Goal: Information Seeking & Learning: Learn about a topic

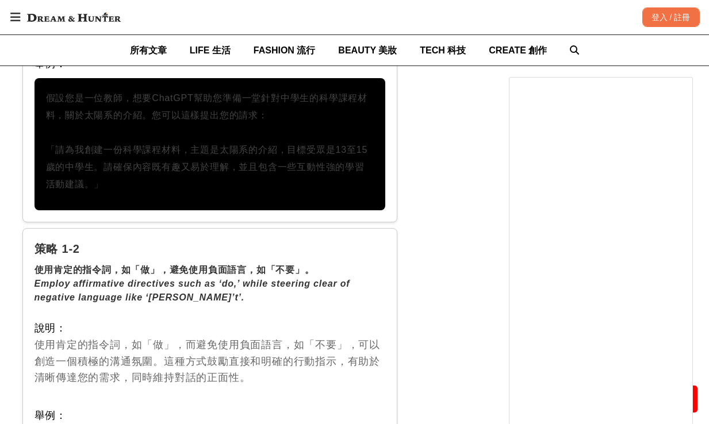
scroll to position [1852, 0]
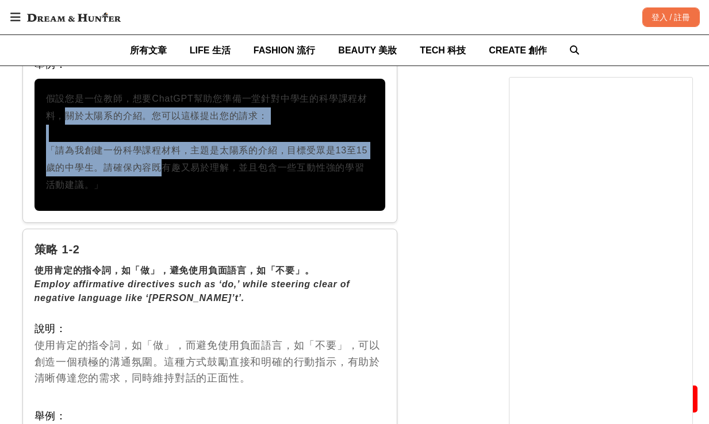
drag, startPoint x: 147, startPoint y: 142, endPoint x: 59, endPoint y: 91, distance: 101.4
click at [59, 91] on p "假設您是一位教師，想要ChatGPT幫助您準備一堂針對中學生的科學課程材料，關於太陽系的介紹。您可以這樣提出您的請求： 「請為我創建一份科學課程材料，主題是太…" at bounding box center [210, 141] width 328 height 103
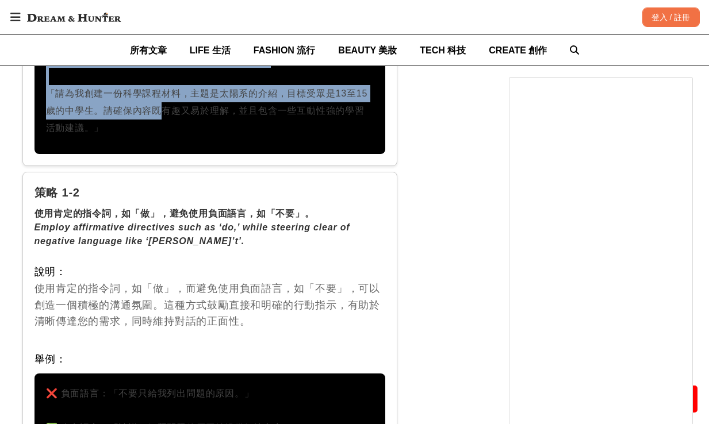
scroll to position [2083, 0]
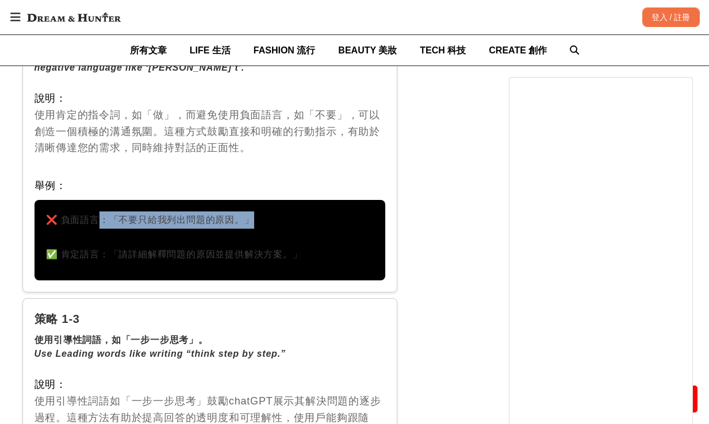
drag, startPoint x: 95, startPoint y: 203, endPoint x: 268, endPoint y: 210, distance: 173.1
click at [268, 212] on p "❌ 負面語言：「不要只給我列出問題的原因。」 ✅ 肯定語言：「請詳細解釋問題的原因並提供解決方案。」" at bounding box center [210, 238] width 328 height 52
drag, startPoint x: 105, startPoint y: 238, endPoint x: 294, endPoint y: 237, distance: 189.7
click at [294, 237] on p "❌ 負面語言：「不要只給我列出問題的原因。」 ✅ 肯定語言：「請詳細解釋問題的原因並提供解決方案。」" at bounding box center [210, 238] width 328 height 52
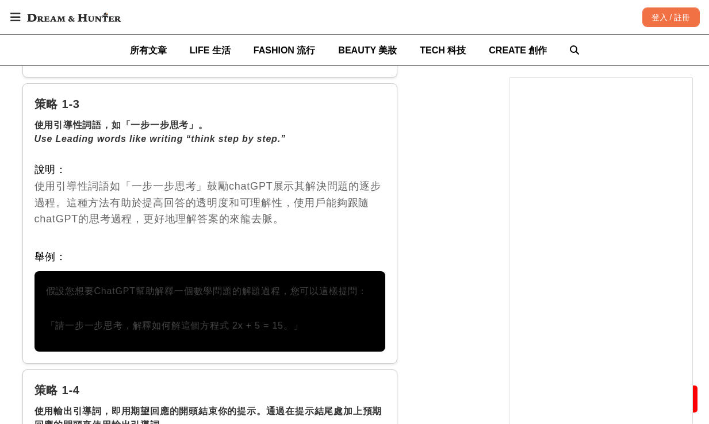
scroll to position [2324, 0]
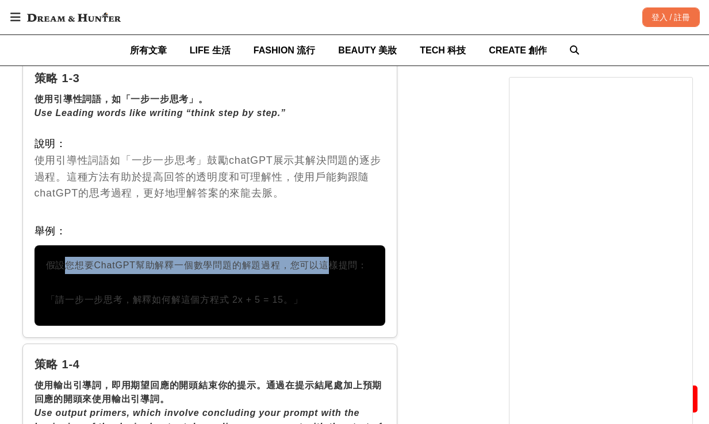
drag, startPoint x: 63, startPoint y: 249, endPoint x: 324, endPoint y: 245, distance: 261.0
click at [324, 257] on p "假設您想要ChatGPT幫助解釋一個數學問題的解題過程，您可以這樣提問： 「請一步一步思考，解釋如何解這個方程式 2x + 5 = 15。」" at bounding box center [210, 283] width 328 height 52
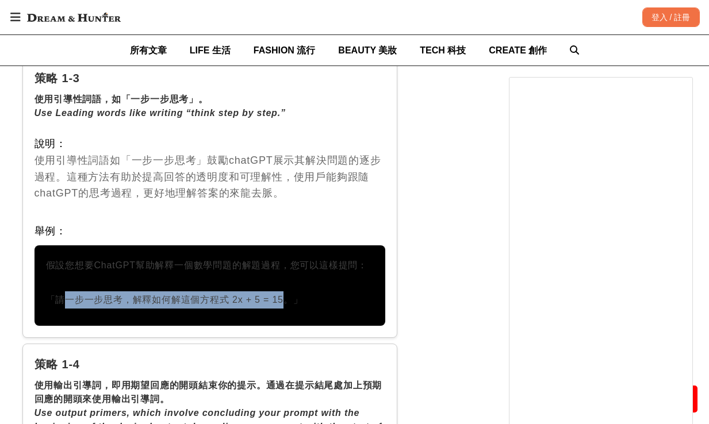
drag, startPoint x: 275, startPoint y: 281, endPoint x: 59, endPoint y: 278, distance: 215.6
click at [59, 278] on p "假設您想要ChatGPT幫助解釋一個數學問題的解題過程，您可以這樣提問： 「請一步一步思考，解釋如何解這個方程式 2x + 5 = 15。」" at bounding box center [210, 283] width 328 height 52
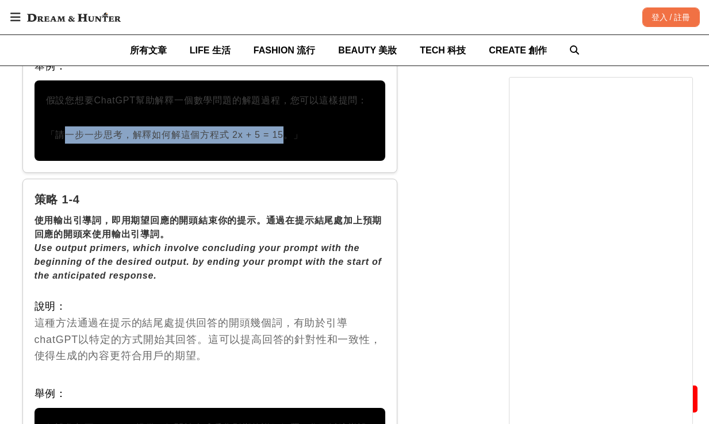
scroll to position [2680, 0]
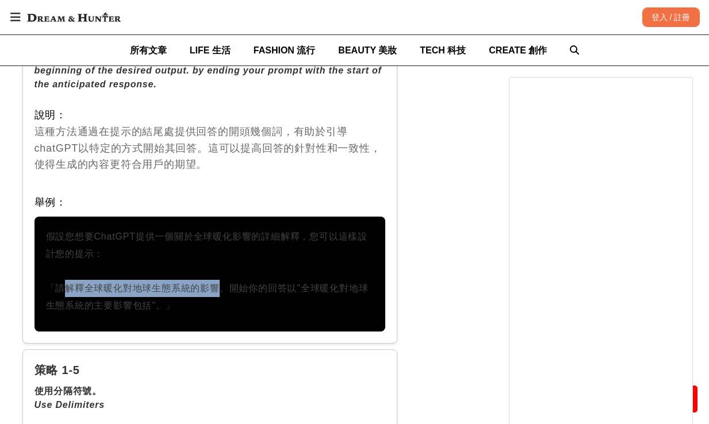
drag, startPoint x: 58, startPoint y: 271, endPoint x: 211, endPoint y: 272, distance: 152.9
click at [210, 272] on p "假設您想要ChatGPT提供一個關於全球暖化影響的詳細解釋，您可以這樣設計您的提示： 「請解釋全球暖化對地球生態系統的影響。開始你的回答以"全球暖化對地球生態…" at bounding box center [210, 271] width 328 height 86
drag, startPoint x: 217, startPoint y: 270, endPoint x: 209, endPoint y: 289, distance: 20.8
click at [209, 289] on p "假設您想要ChatGPT提供一個關於全球暖化影響的詳細解釋，您可以這樣設計您的提示： 「請解釋全球暖化對地球生態系統的影響。開始你的回答以"全球暖化對地球生態…" at bounding box center [210, 271] width 328 height 86
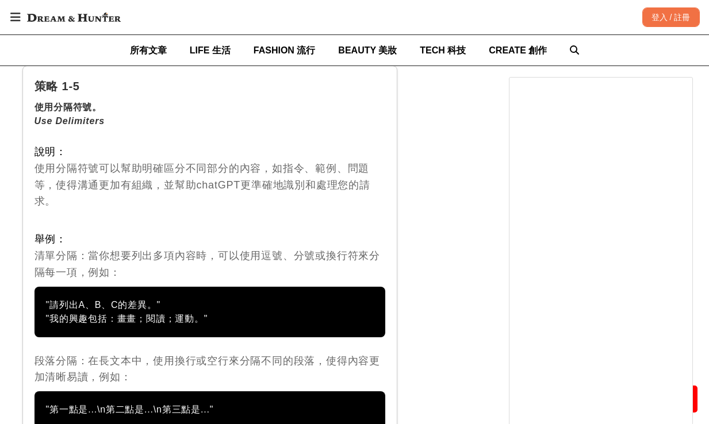
scroll to position [3018, 0]
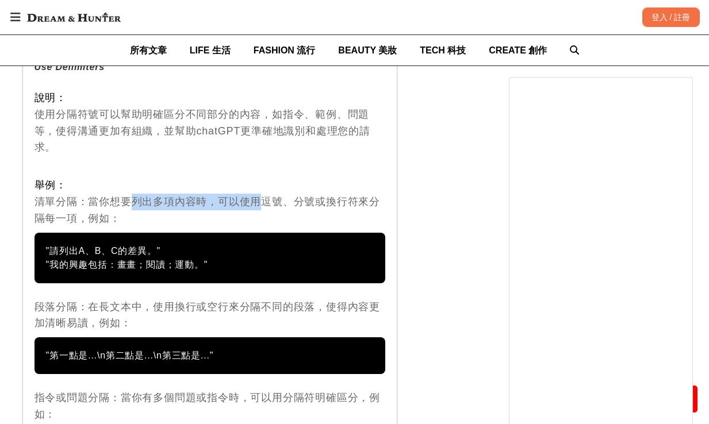
drag, startPoint x: 119, startPoint y: 186, endPoint x: 252, endPoint y: 192, distance: 133.5
click at [252, 192] on div "舉例： 清單分隔：當你想要列出多項內容時，可以使用逗號、分號或換行符來分隔每一項，例如：" at bounding box center [209, 201] width 351 height 49
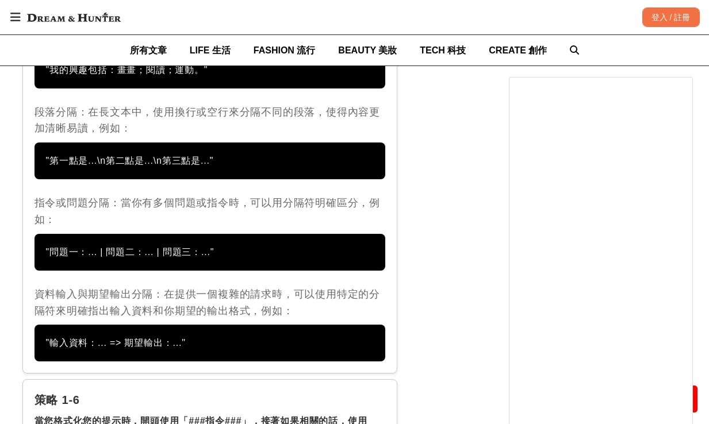
scroll to position [3128, 0]
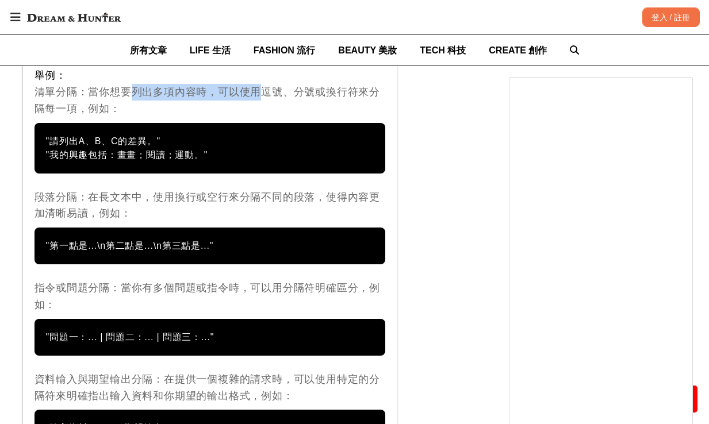
drag, startPoint x: 79, startPoint y: 236, endPoint x: 228, endPoint y: 237, distance: 148.9
click at [227, 237] on div ""第一點是...\n第二點是...\n第三點是..."" at bounding box center [209, 246] width 351 height 37
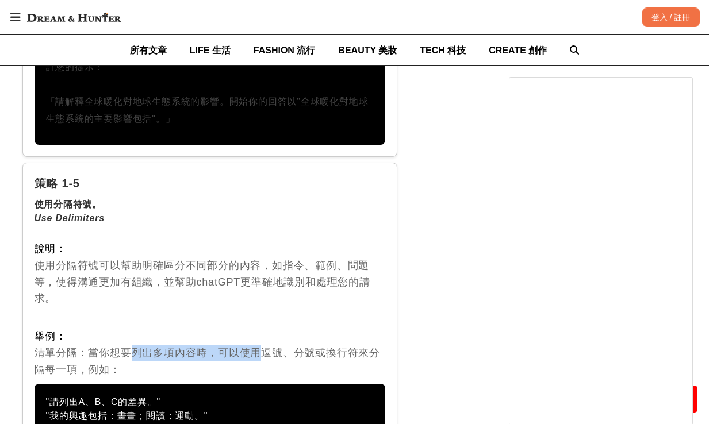
scroll to position [3129, 0]
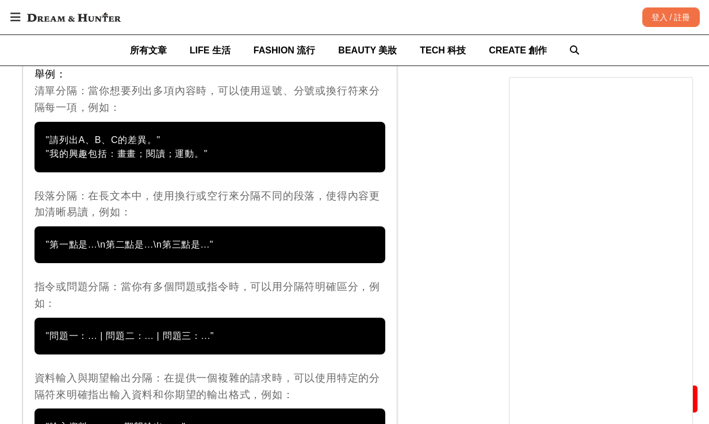
click at [269, 188] on div "段落分隔：在長文本中，使用換行或空行來分隔不同的段落，使得內容更加清晰易讀，例如：" at bounding box center [209, 204] width 351 height 33
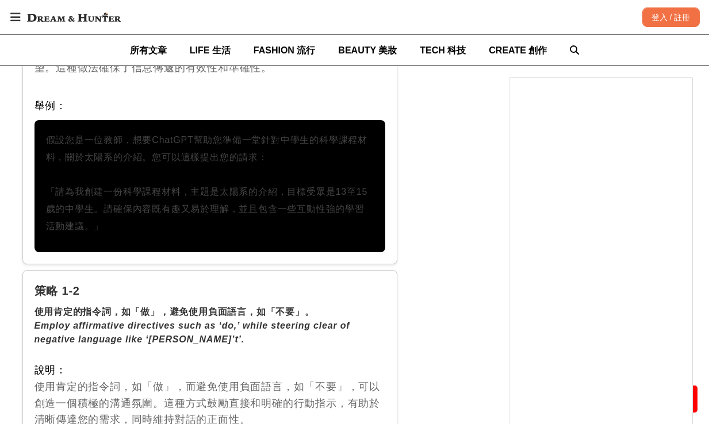
scroll to position [7525, 0]
